Goal: Task Accomplishment & Management: Manage account settings

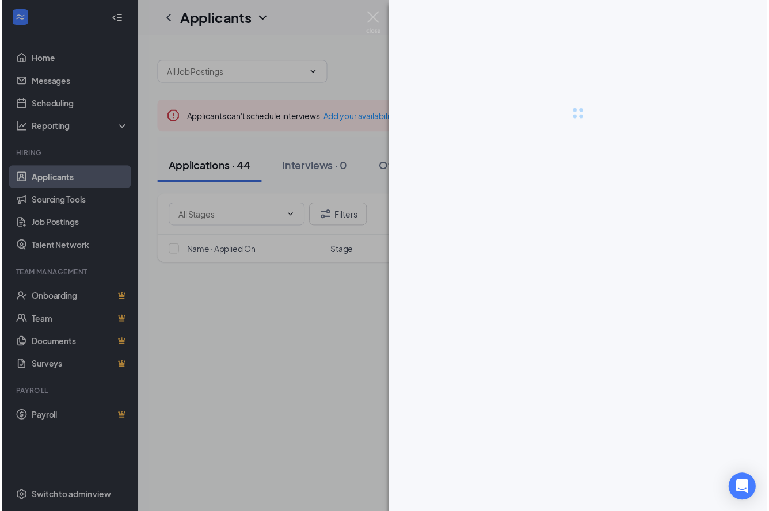
scroll to position [654, 0]
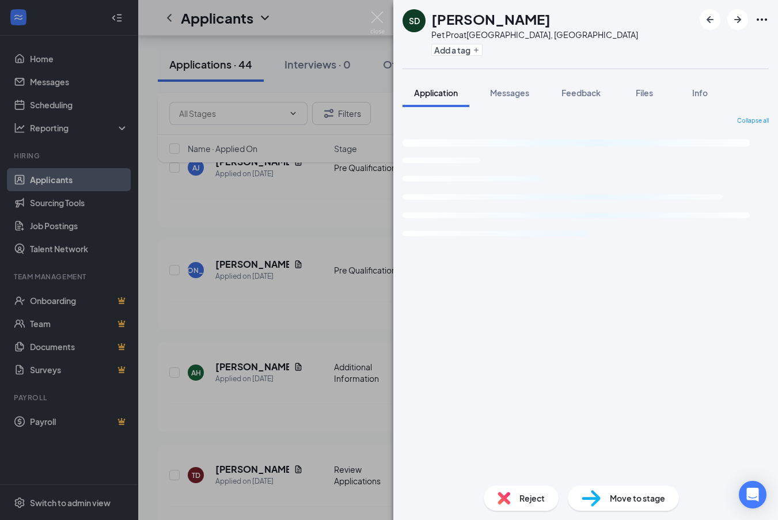
click at [376, 16] on img at bounding box center [377, 23] width 14 height 22
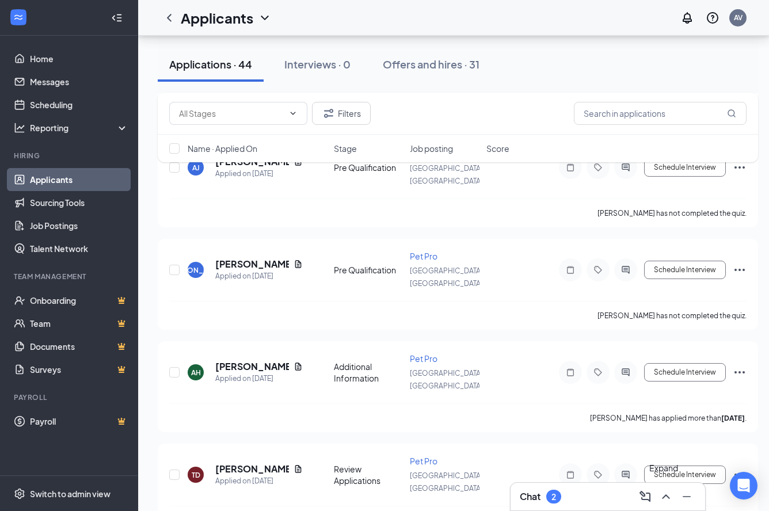
click at [662, 502] on icon "ChevronUp" at bounding box center [666, 497] width 14 height 14
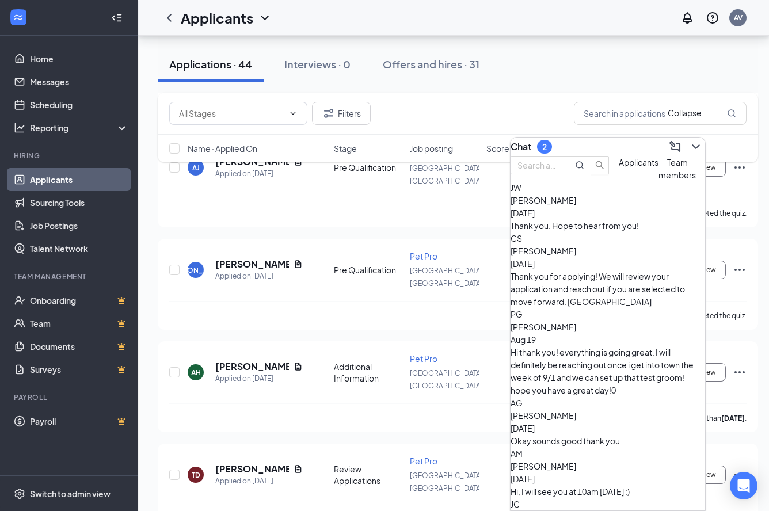
click at [689, 140] on icon "ChevronDown" at bounding box center [696, 147] width 14 height 14
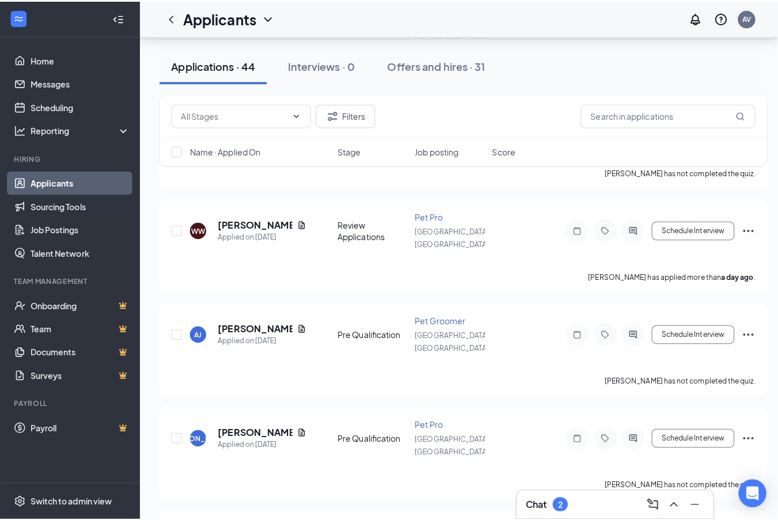
scroll to position [481, 0]
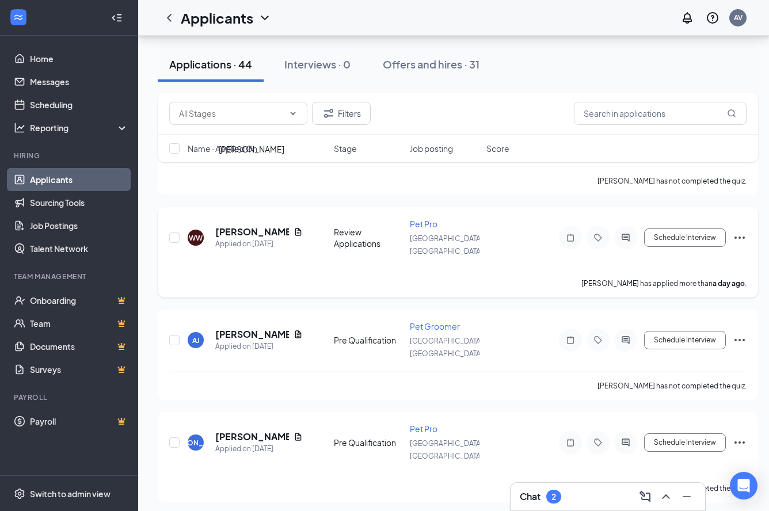
click at [239, 226] on h5 "[PERSON_NAME]" at bounding box center [252, 232] width 74 height 13
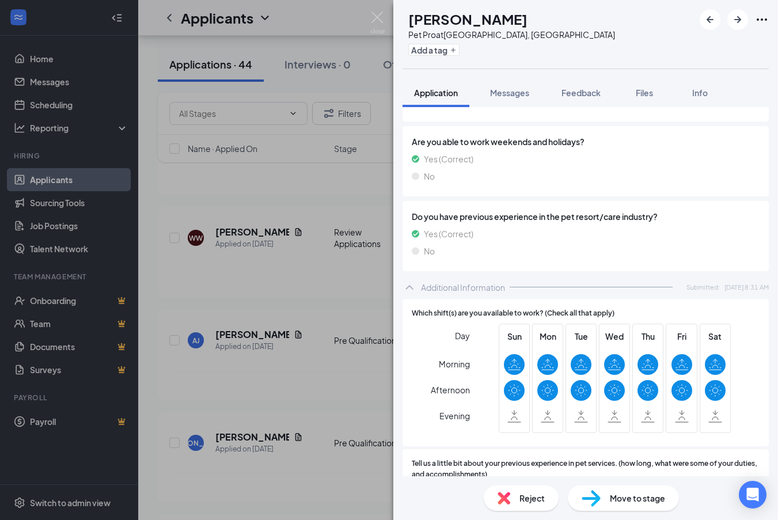
scroll to position [979, 0]
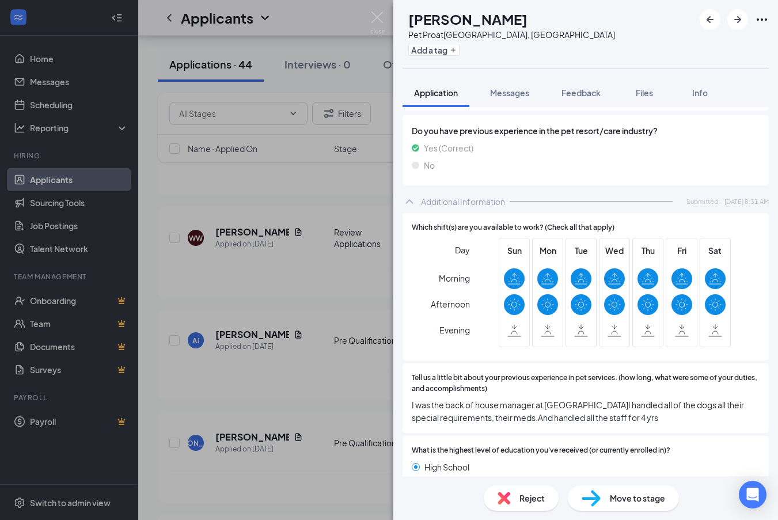
click at [661, 427] on div "Tell us a little bit about your previous experience in pet services. (how long,…" at bounding box center [585, 398] width 366 height 70
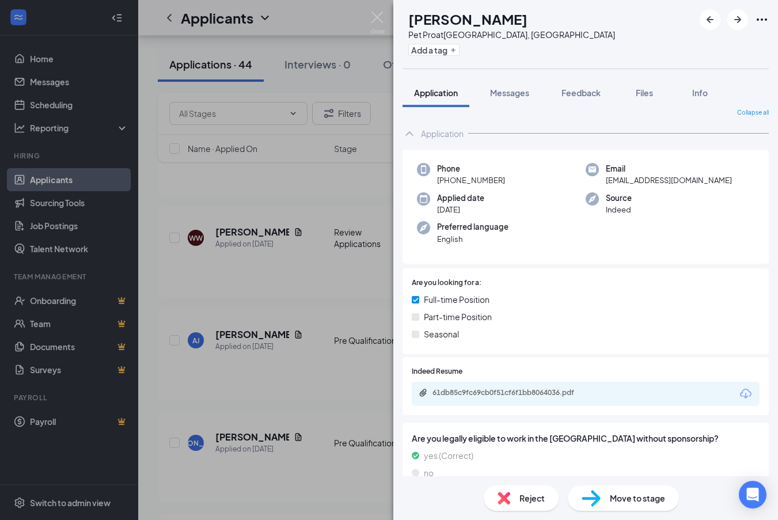
scroll to position [0, 0]
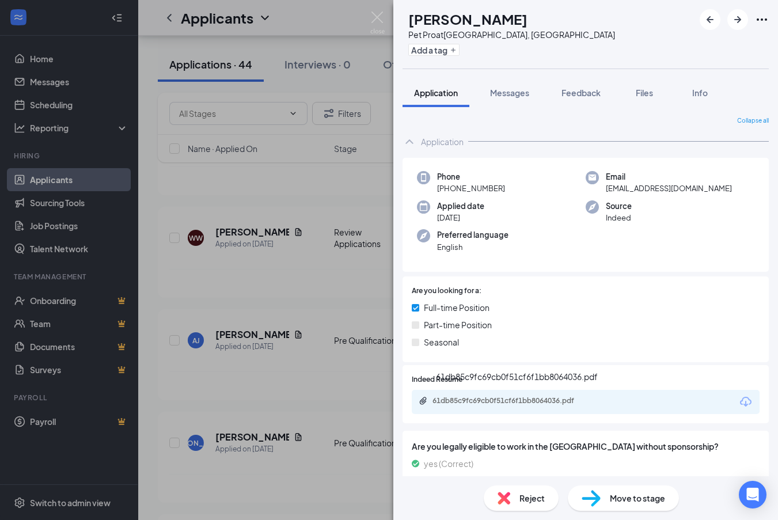
click at [464, 397] on div "61db85c9fc69cb0f51cf6f1bb8064036.pdf" at bounding box center [512, 400] width 161 height 9
